Goal: Information Seeking & Learning: Learn about a topic

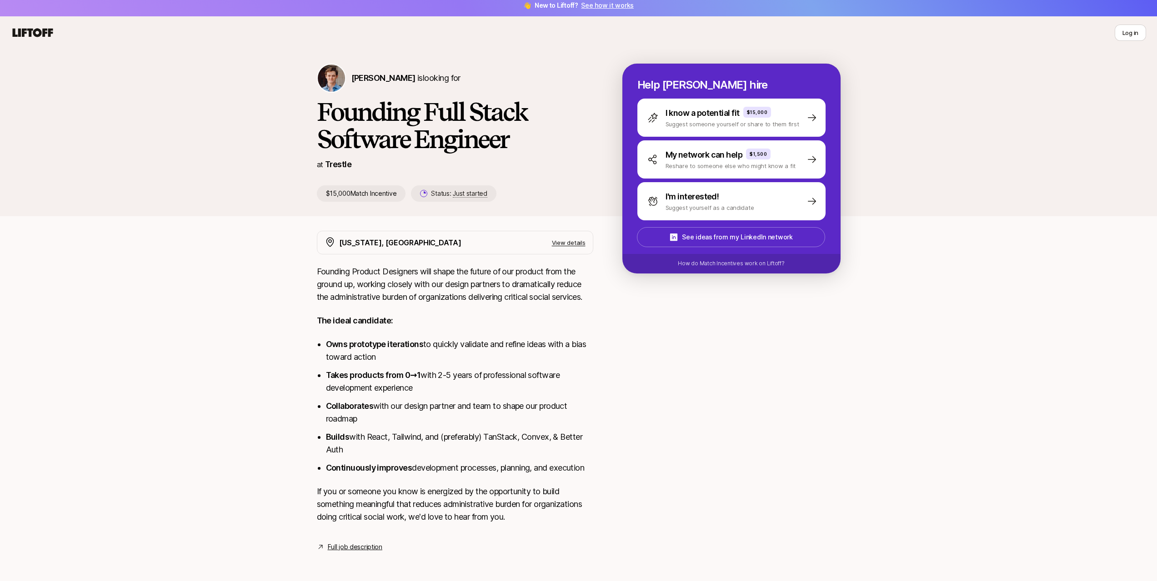
scroll to position [6, 0]
drag, startPoint x: 382, startPoint y: 316, endPoint x: 457, endPoint y: 417, distance: 125.8
click at [424, 394] on div "Founding Product Designers will shape the future of our product from the ground…" at bounding box center [455, 399] width 276 height 269
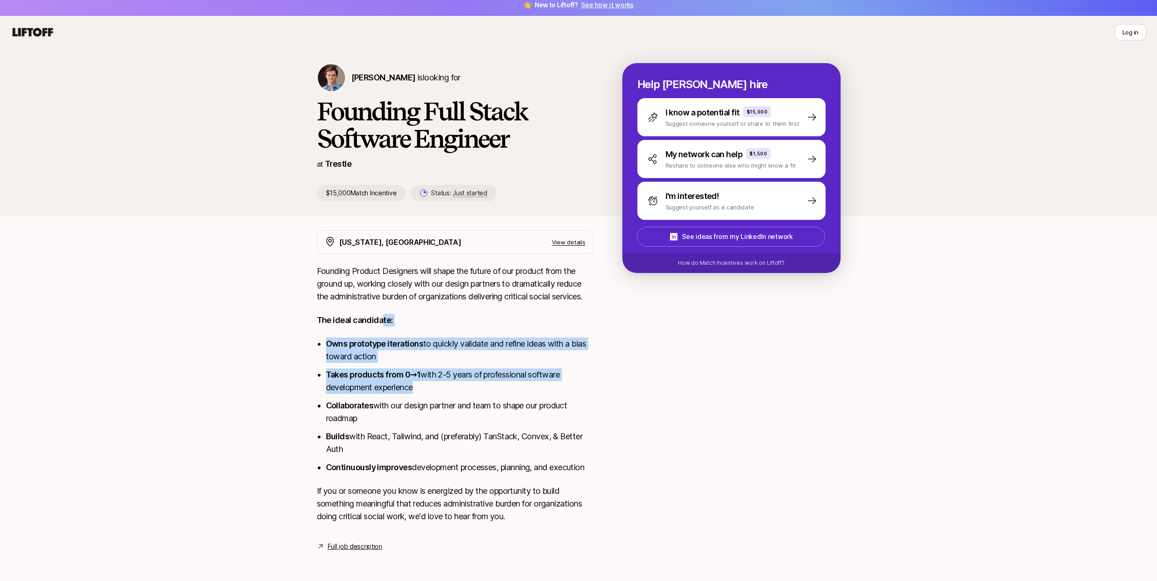
drag, startPoint x: 433, startPoint y: 397, endPoint x: 366, endPoint y: 339, distance: 89.0
click at [366, 340] on ul "Owns prototype iterations to quickly validate and refine ideas with a bias towa…" at bounding box center [459, 406] width 267 height 136
drag, startPoint x: 349, startPoint y: 320, endPoint x: 443, endPoint y: 435, distance: 148.3
click at [421, 417] on div "Founding Product Designers will shape the future of our product from the ground…" at bounding box center [455, 399] width 276 height 269
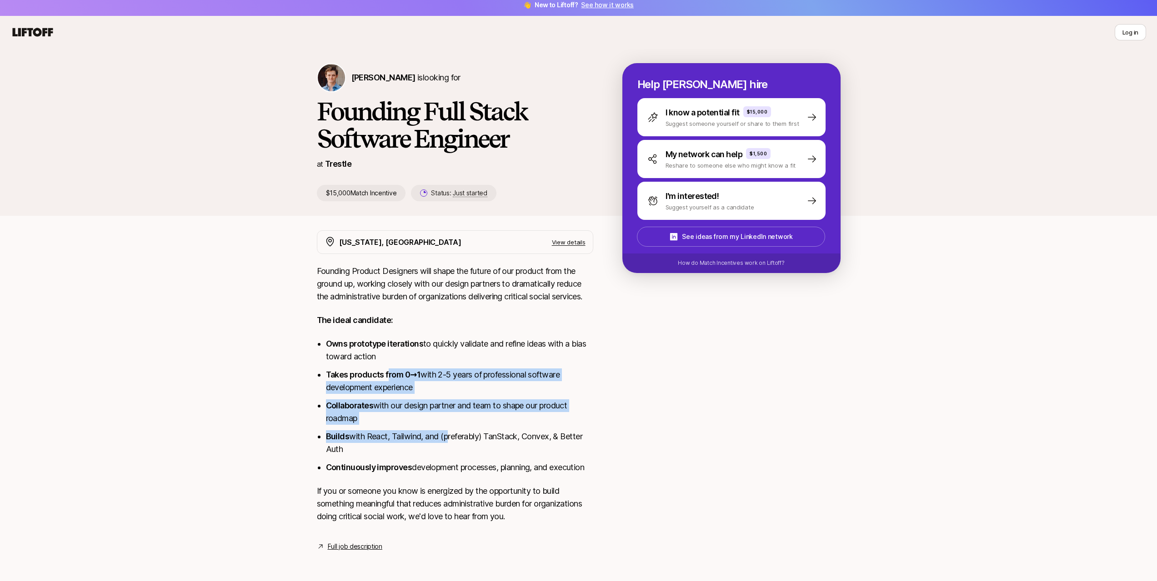
drag, startPoint x: 442, startPoint y: 432, endPoint x: 362, endPoint y: 356, distance: 110.9
click at [376, 369] on ul "Owns prototype iterations to quickly validate and refine ideas with a bias towa…" at bounding box center [459, 406] width 267 height 136
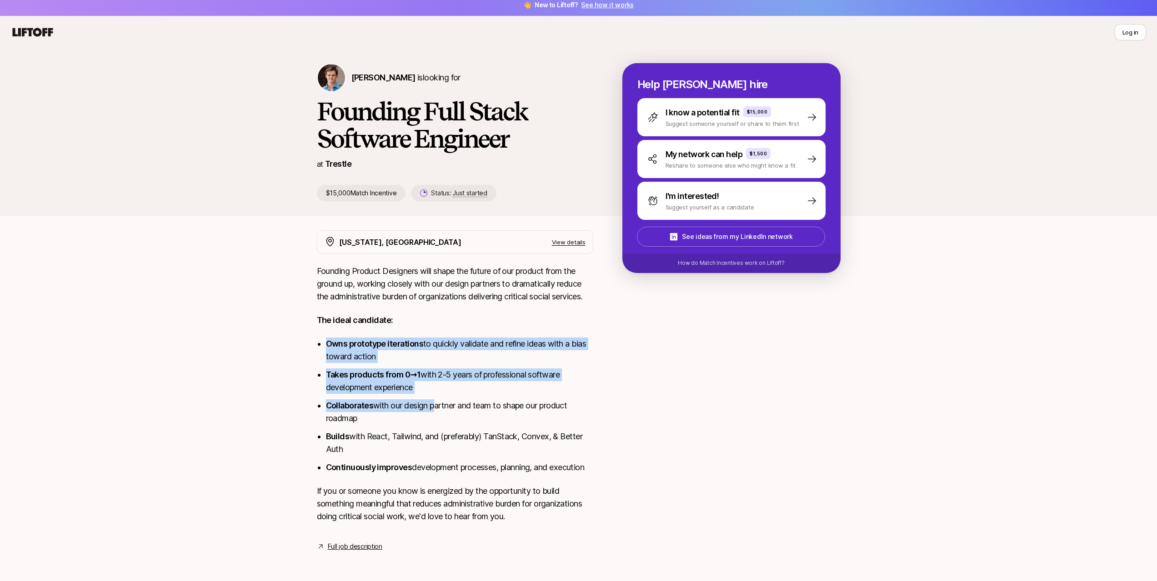
drag, startPoint x: 351, startPoint y: 337, endPoint x: 441, endPoint y: 414, distance: 118.3
click at [440, 413] on div "Founding Product Designers will shape the future of our product from the ground…" at bounding box center [455, 399] width 276 height 269
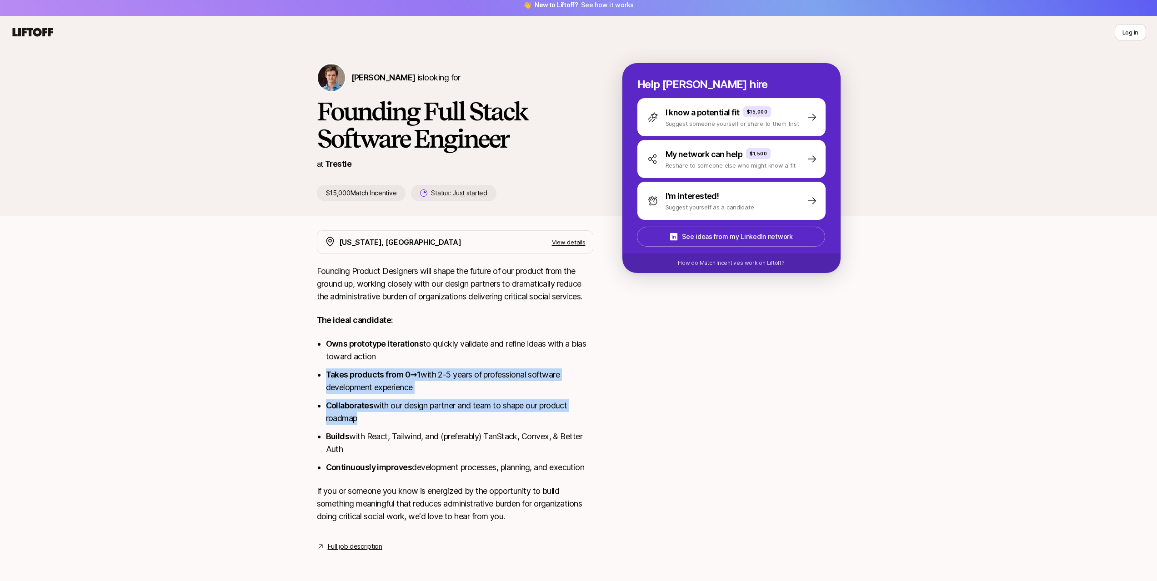
drag, startPoint x: 463, startPoint y: 428, endPoint x: 393, endPoint y: 357, distance: 100.0
click at [397, 361] on ul "Owns prototype iterations to quickly validate and refine ideas with a bias towa…" at bounding box center [459, 406] width 267 height 136
drag, startPoint x: 387, startPoint y: 349, endPoint x: 484, endPoint y: 421, distance: 120.5
click at [484, 421] on ul "Owns prototype iterations to quickly validate and refine ideas with a bias towa…" at bounding box center [459, 406] width 267 height 136
drag, startPoint x: 497, startPoint y: 432, endPoint x: 416, endPoint y: 360, distance: 109.1
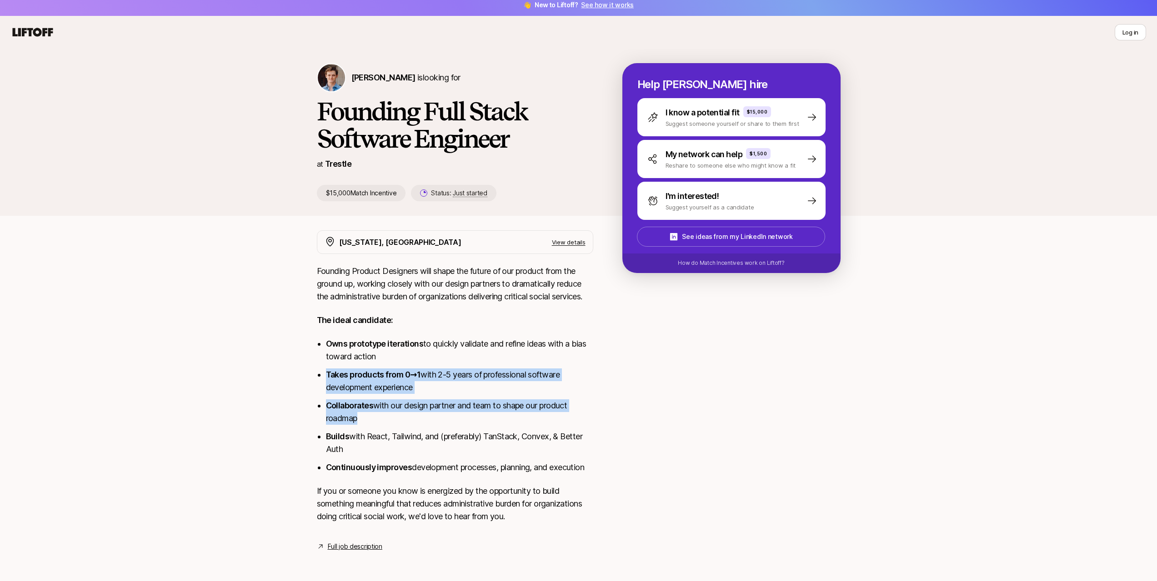
click at [425, 371] on ul "Owns prototype iterations to quickly validate and refine ideas with a bias towa…" at bounding box center [459, 406] width 267 height 136
drag, startPoint x: 408, startPoint y: 353, endPoint x: 506, endPoint y: 434, distance: 126.8
click at [504, 433] on ul "Owns prototype iterations to quickly validate and refine ideas with a bias towa…" at bounding box center [459, 406] width 267 height 136
drag, startPoint x: 507, startPoint y: 436, endPoint x: 409, endPoint y: 347, distance: 131.7
click at [451, 385] on ul "Owns prototype iterations to quickly validate and refine ideas with a bias towa…" at bounding box center [459, 406] width 267 height 136
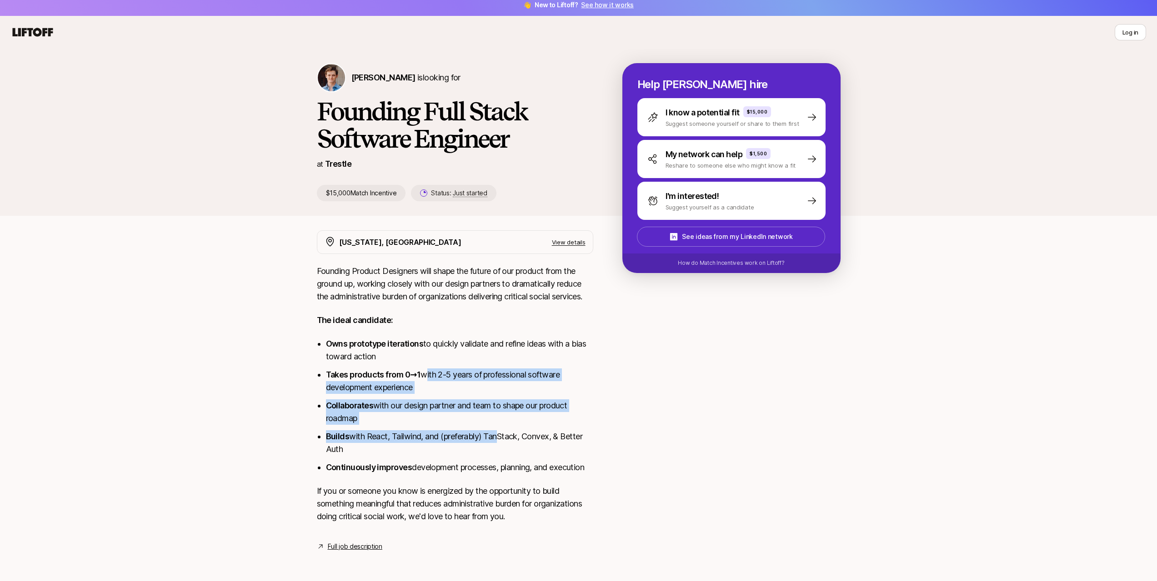
drag, startPoint x: 409, startPoint y: 347, endPoint x: 533, endPoint y: 456, distance: 165.0
click at [533, 456] on ul "Owns prototype iterations to quickly validate and refine ideas with a bias towa…" at bounding box center [459, 406] width 267 height 136
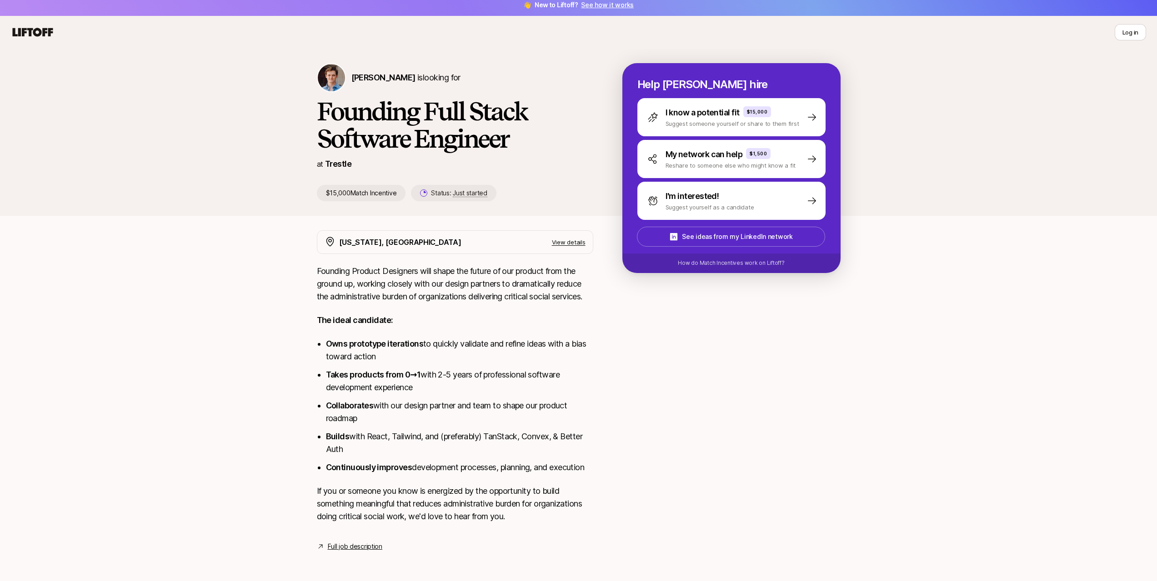
click at [393, 318] on p "The ideal candidate:" at bounding box center [455, 320] width 276 height 13
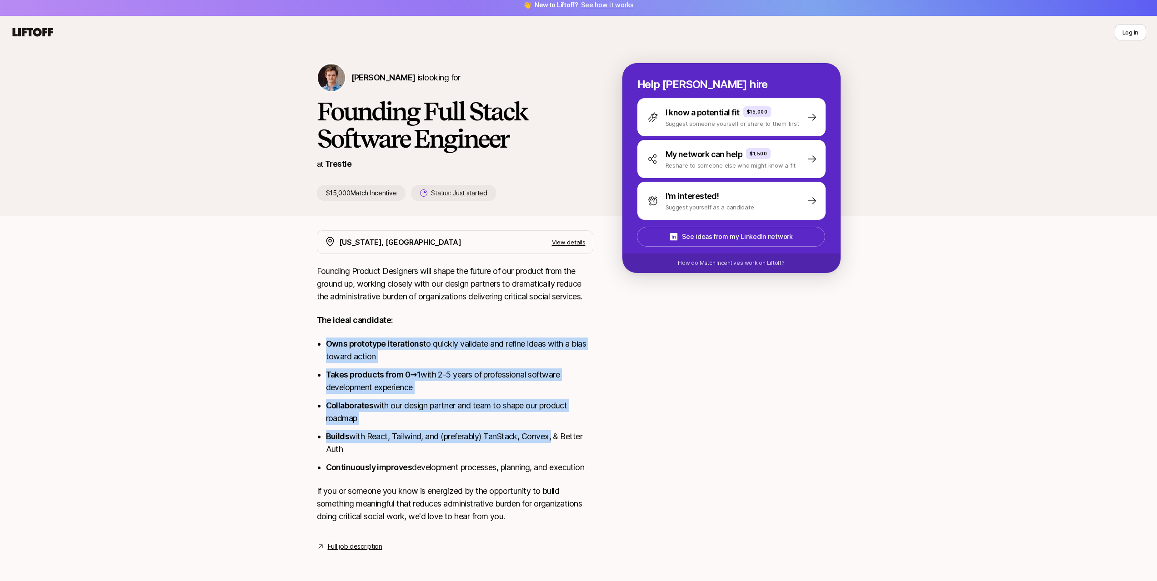
drag, startPoint x: 393, startPoint y: 318, endPoint x: 551, endPoint y: 451, distance: 206.8
click at [541, 441] on div "Founding Product Designers will shape the future of our product from the ground…" at bounding box center [455, 399] width 276 height 269
drag, startPoint x: 551, startPoint y: 451, endPoint x: 414, endPoint y: 340, distance: 176.7
click at [440, 366] on ul "Owns prototype iterations to quickly validate and refine ideas with a bias towa…" at bounding box center [459, 406] width 267 height 136
drag, startPoint x: 409, startPoint y: 333, endPoint x: 535, endPoint y: 463, distance: 181.3
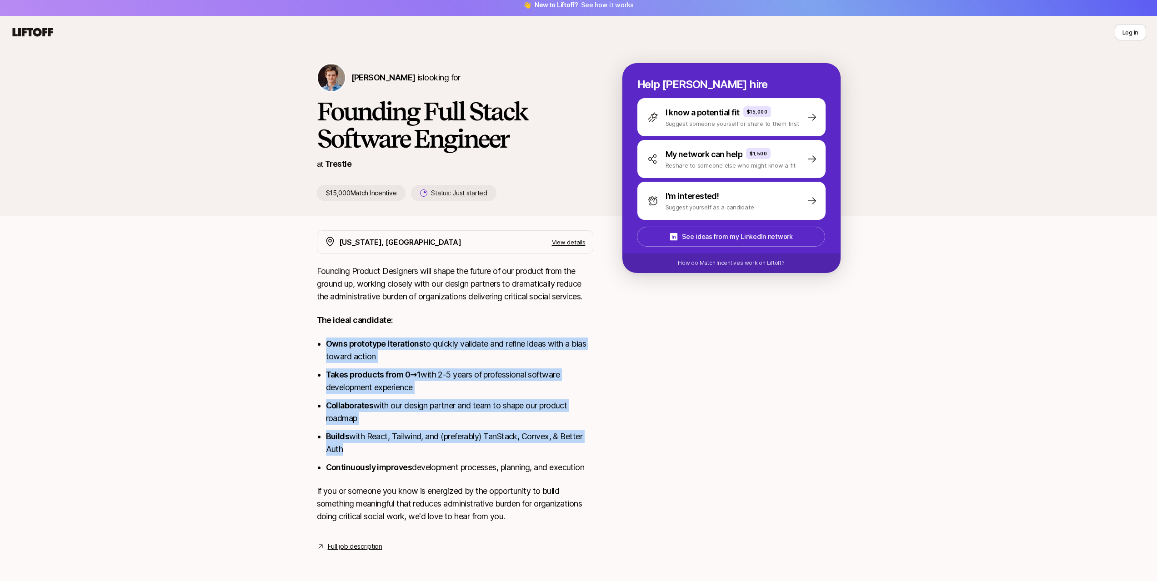
click at [534, 462] on div "Founding Product Designers will shape the future of our product from the ground…" at bounding box center [455, 399] width 276 height 269
drag, startPoint x: 541, startPoint y: 470, endPoint x: 442, endPoint y: 375, distance: 137.3
click at [442, 375] on ul "Owns prototype iterations to quickly validate and refine ideas with a bias towa…" at bounding box center [459, 406] width 267 height 136
drag, startPoint x: 397, startPoint y: 327, endPoint x: 566, endPoint y: 470, distance: 220.7
click at [553, 457] on div "Founding Product Designers will shape the future of our product from the ground…" at bounding box center [455, 399] width 276 height 269
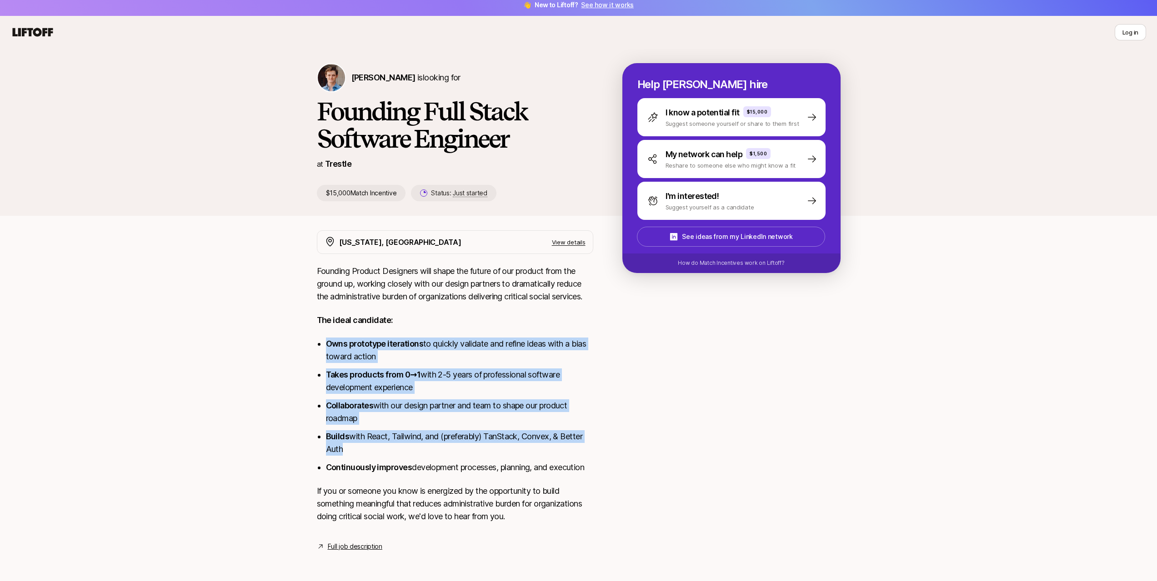
drag, startPoint x: 566, startPoint y: 470, endPoint x: 403, endPoint y: 323, distance: 219.2
click at [463, 377] on ul "Owns prototype iterations to quickly validate and refine ideas with a bias towa…" at bounding box center [459, 406] width 267 height 136
drag, startPoint x: 403, startPoint y: 323, endPoint x: 555, endPoint y: 460, distance: 204.7
click at [551, 455] on div "Founding Product Designers will shape the future of our product from the ground…" at bounding box center [455, 399] width 276 height 269
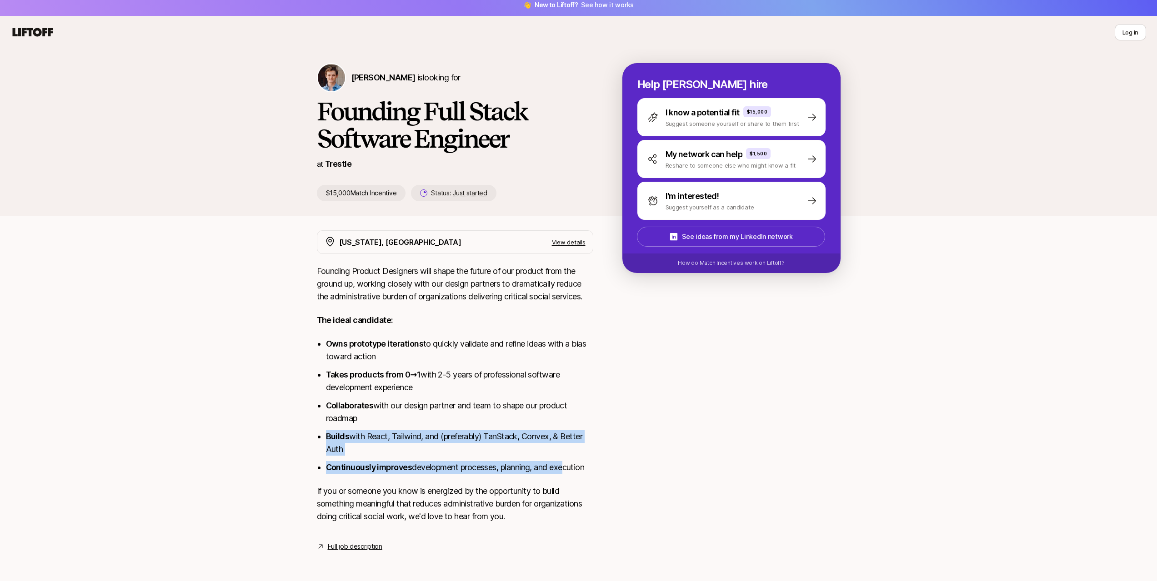
drag, startPoint x: 565, startPoint y: 468, endPoint x: 476, endPoint y: 382, distance: 124.1
click at [504, 411] on ul "Owns prototype iterations to quickly validate and refine ideas with a bias towa…" at bounding box center [459, 406] width 267 height 136
drag, startPoint x: 458, startPoint y: 360, endPoint x: 539, endPoint y: 440, distance: 113.5
click at [539, 440] on ul "Owns prototype iterations to quickly validate and refine ideas with a bias towa…" at bounding box center [459, 406] width 267 height 136
drag, startPoint x: 557, startPoint y: 458, endPoint x: 433, endPoint y: 346, distance: 166.4
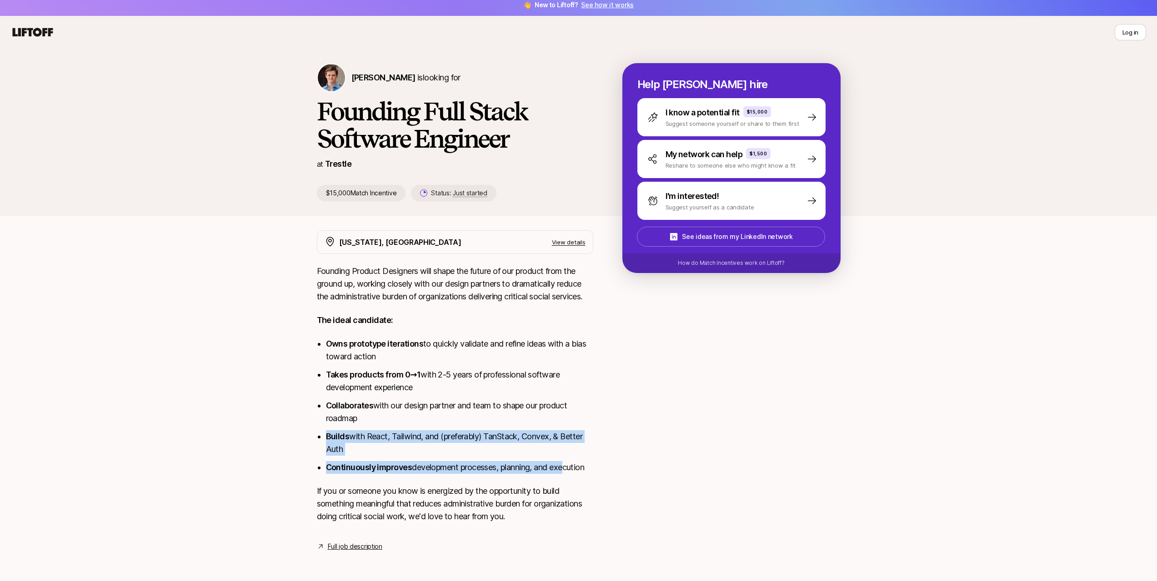
click at [464, 376] on ul "Owns prototype iterations to quickly validate and refine ideas with a bias towa…" at bounding box center [459, 406] width 267 height 136
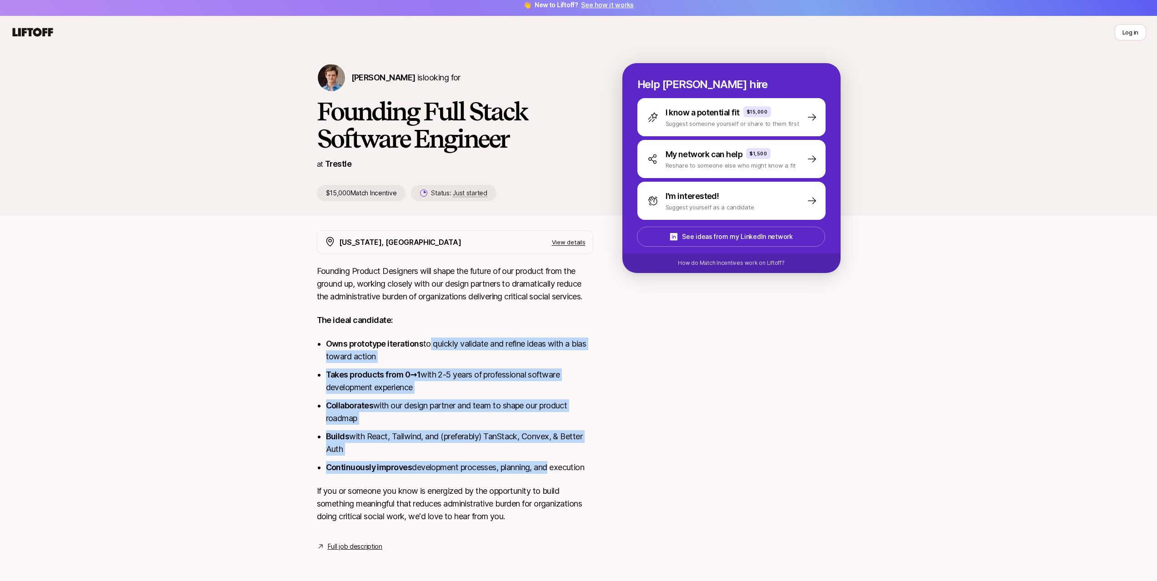
drag, startPoint x: 429, startPoint y: 338, endPoint x: 552, endPoint y: 468, distance: 178.8
click at [551, 467] on ul "Owns prototype iterations to quickly validate and refine ideas with a bias towa…" at bounding box center [459, 406] width 267 height 136
drag, startPoint x: 558, startPoint y: 471, endPoint x: 469, endPoint y: 346, distance: 152.9
click at [469, 346] on ul "Owns prototype iterations to quickly validate and refine ideas with a bias towa…" at bounding box center [459, 406] width 267 height 136
click at [469, 346] on li "Owns prototype iterations to quickly validate and refine ideas with a bias towa…" at bounding box center [459, 350] width 267 height 25
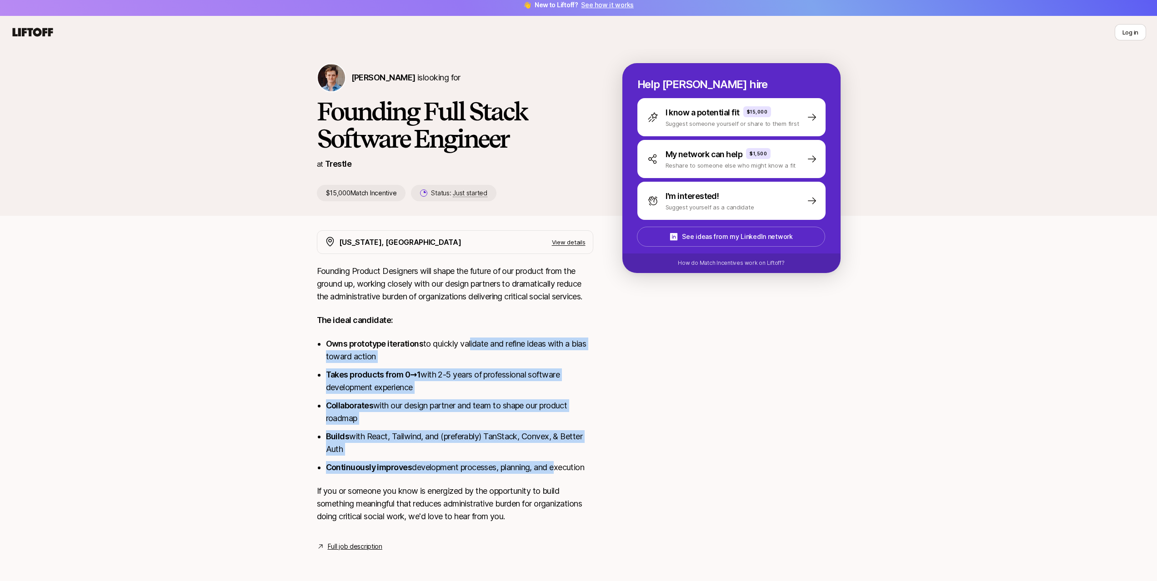
drag, startPoint x: 564, startPoint y: 436, endPoint x: 569, endPoint y: 443, distance: 9.1
click at [569, 443] on li "Builds with React, Tailwind, and (preferably) TanStack, Convex, & Better Auth" at bounding box center [459, 443] width 267 height 25
copy li "Better Auth"
